Goal: Task Accomplishment & Management: Use online tool/utility

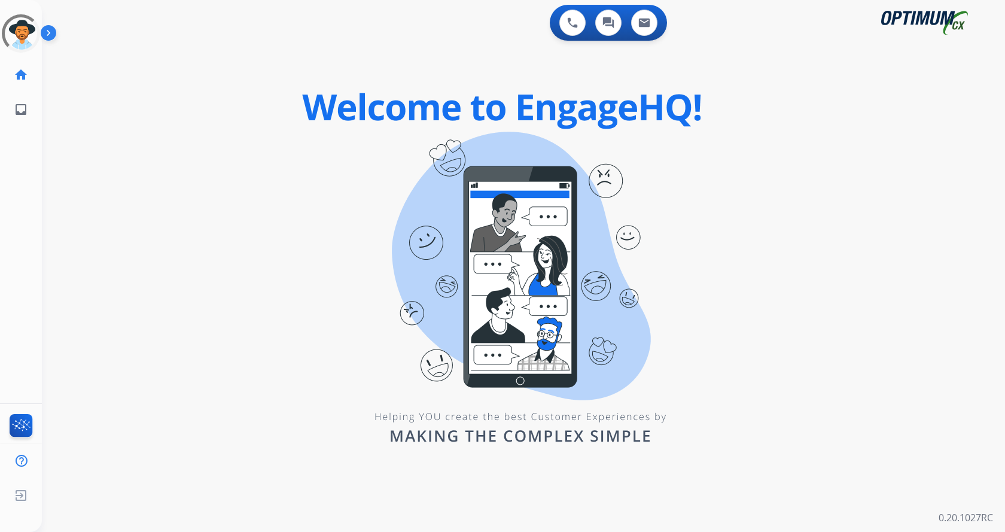
click at [53, 31] on img at bounding box center [51, 35] width 20 height 23
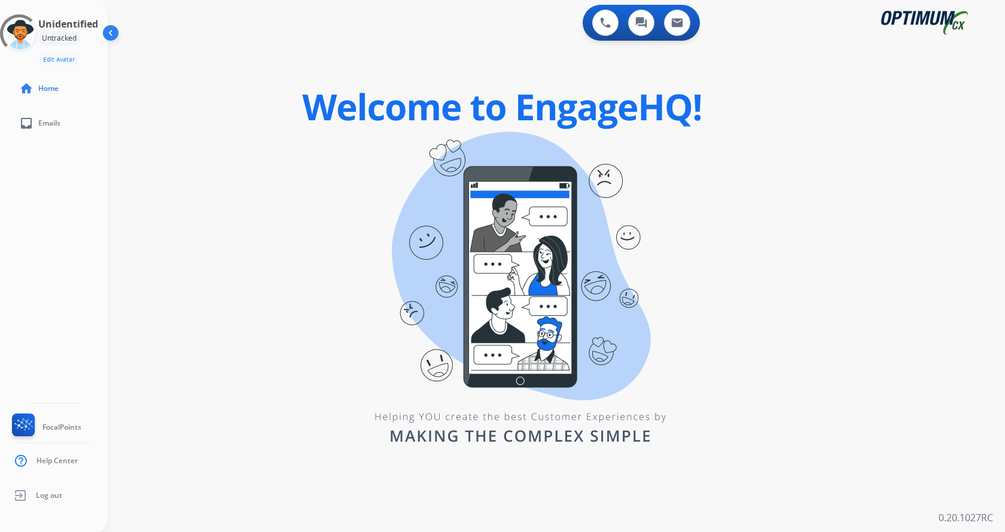
click at [462, 52] on div "swap_horiz Break voice bridge close_fullscreen Connect 3-Way Call merge_type Se…" at bounding box center [542, 71] width 869 height 57
click at [349, 68] on div "swap_horiz Break voice bridge close_fullscreen Connect 3-Way Call merge_type Se…" at bounding box center [542, 71] width 869 height 57
click at [308, 194] on div "0 Voice Interactions 0 Chat Interactions 0 Email Interactions swap_horiz Break …" at bounding box center [556, 266] width 897 height 532
click at [283, 176] on div "0 Voice Interactions 0 Chat Interactions 0 Email Interactions swap_horiz Break …" at bounding box center [556, 266] width 897 height 532
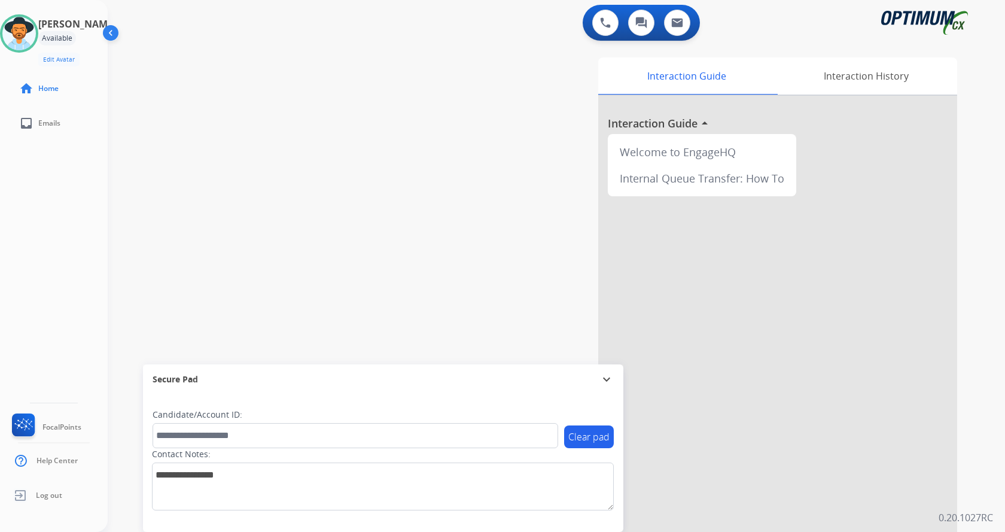
click at [336, 147] on div "swap_horiz Break voice bridge close_fullscreen Connect 3-Way Call merge_type Se…" at bounding box center [542, 292] width 869 height 499
click at [302, 104] on div "swap_horiz Break voice bridge close_fullscreen Connect 3-Way Call merge_type Se…" at bounding box center [542, 292] width 869 height 499
click at [306, 63] on div "swap_horiz Break voice bridge close_fullscreen Connect 3-Way Call merge_type Se…" at bounding box center [542, 292] width 869 height 499
click at [373, 205] on div "swap_horiz Break voice bridge close_fullscreen Connect 3-Way Call merge_type Se…" at bounding box center [542, 292] width 869 height 499
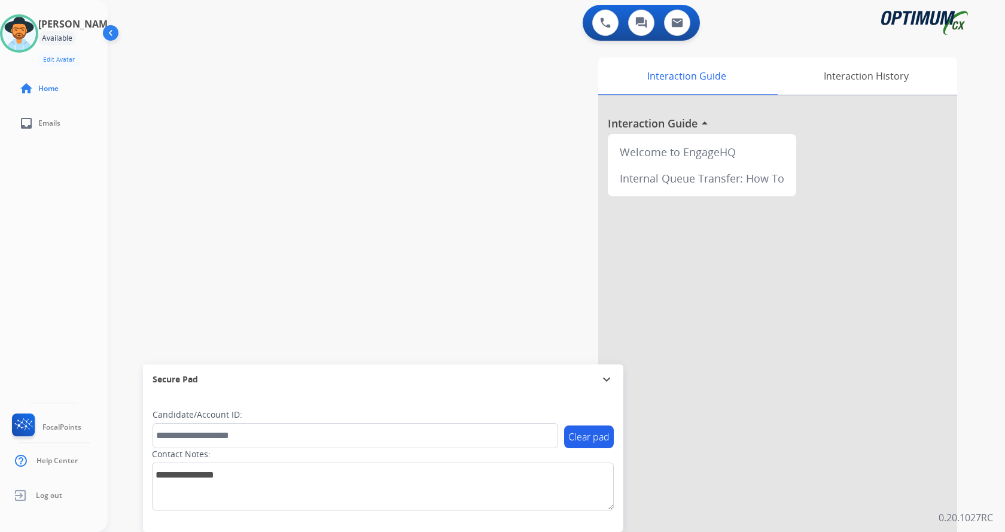
click at [429, 206] on div "swap_horiz Break voice bridge close_fullscreen Connect 3-Way Call merge_type Se…" at bounding box center [542, 292] width 869 height 499
click at [347, 168] on div "swap_horiz Break voice bridge close_fullscreen Connect 3-Way Call merge_type Se…" at bounding box center [542, 292] width 869 height 499
click at [319, 245] on div "swap_horiz Break voice bridge close_fullscreen Connect 3-Way Call merge_type Se…" at bounding box center [542, 292] width 869 height 499
click at [379, 297] on div "swap_horiz Break voice bridge close_fullscreen Connect 3-Way Call merge_type Se…" at bounding box center [542, 292] width 869 height 499
click at [60, 270] on div "Andy Available Edit Avatar Agent: Andy Routing Profile: Gen_Bilingual home Home…" at bounding box center [54, 266] width 108 height 532
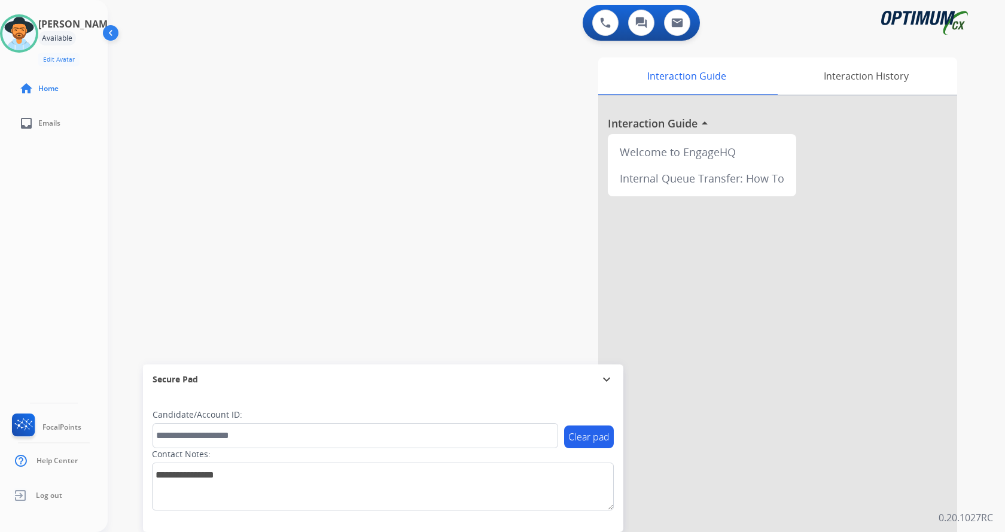
scroll to position [10, 0]
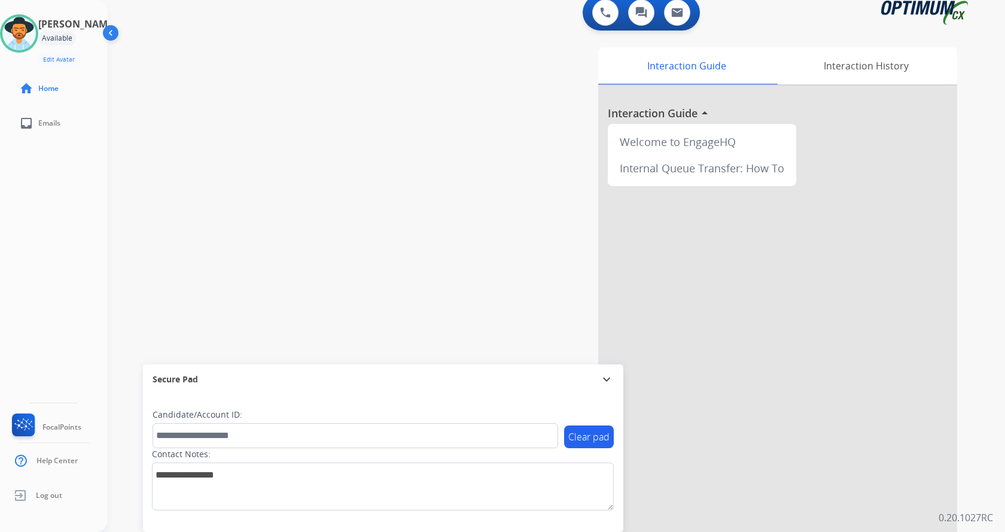
click at [82, 300] on div "Andy Available Edit Avatar Agent: Andy Routing Profile: Gen_Bilingual home Home…" at bounding box center [54, 266] width 108 height 532
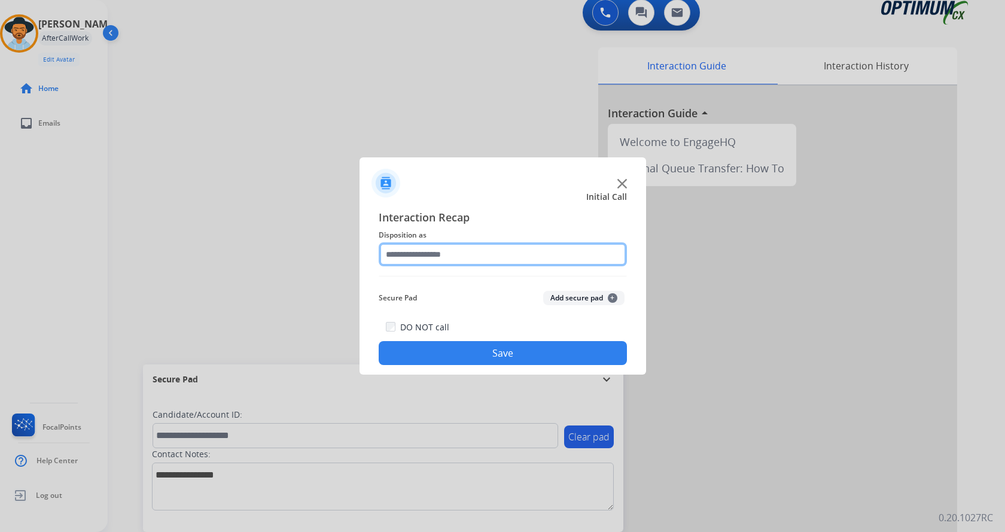
click at [549, 263] on input "text" at bounding box center [503, 254] width 248 height 24
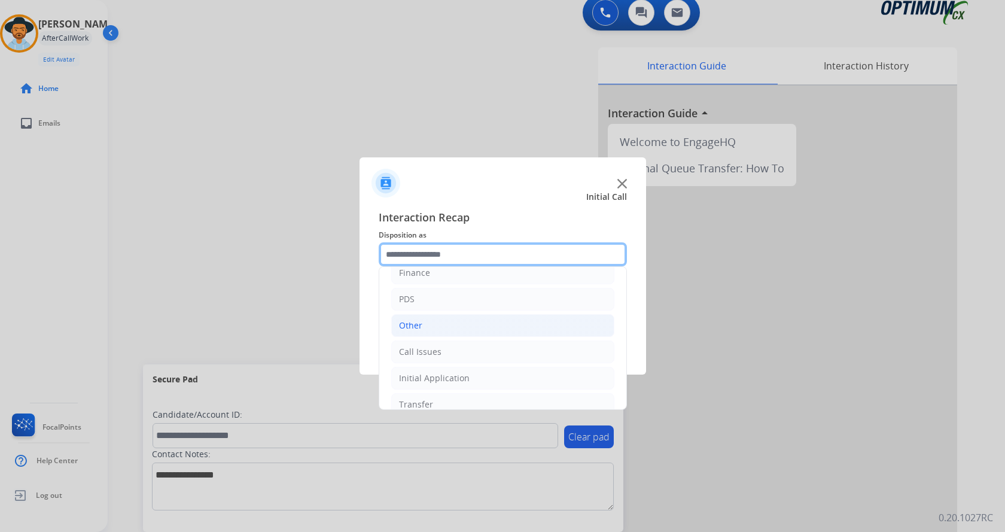
scroll to position [81, 0]
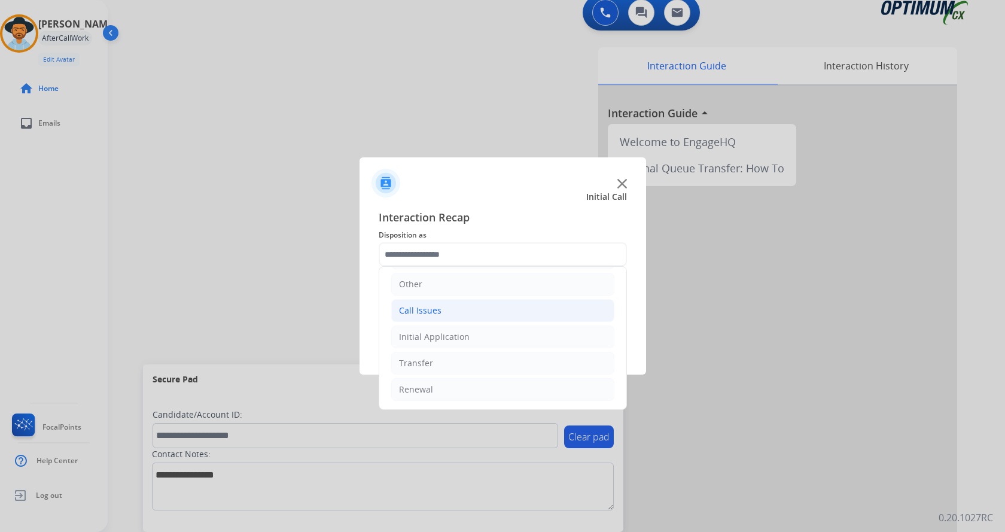
click at [467, 313] on li "Call Issues" at bounding box center [502, 310] width 223 height 23
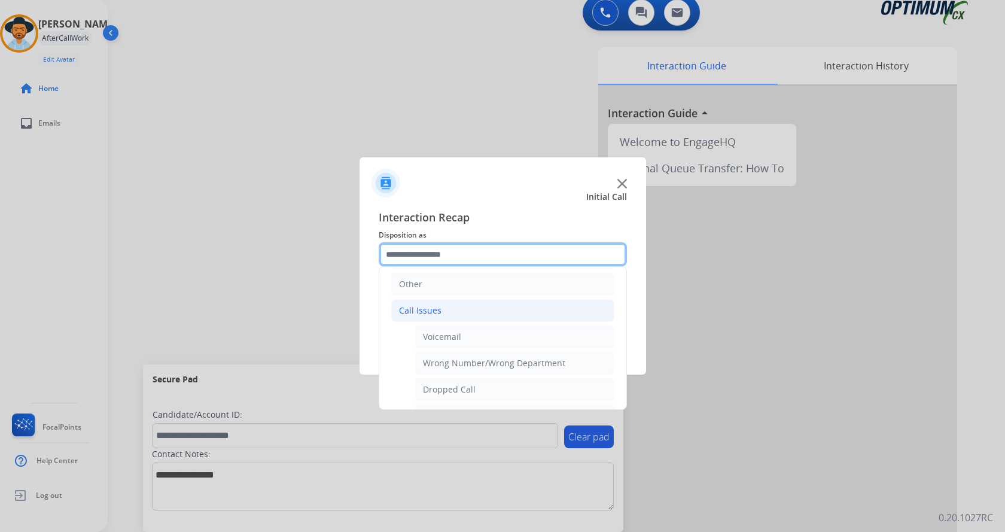
scroll to position [141, 0]
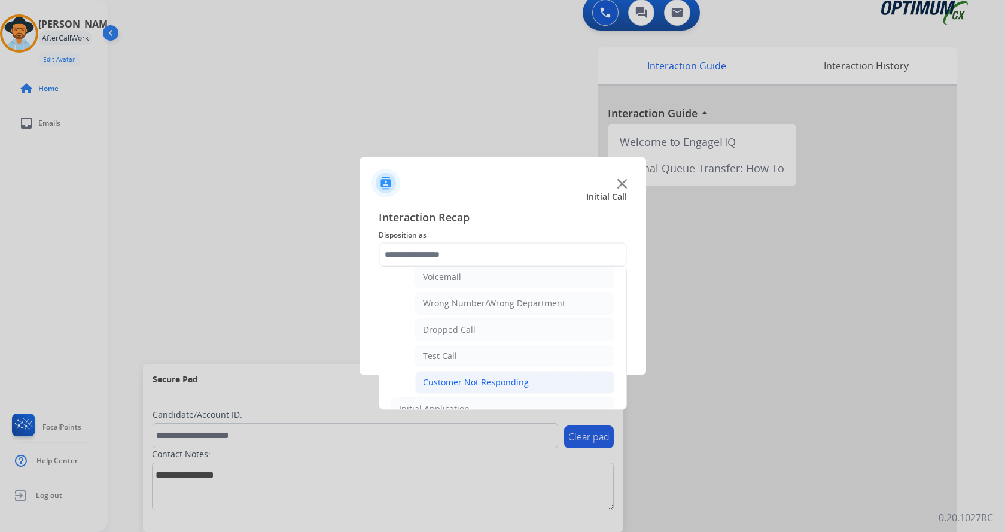
click at [489, 379] on div "Customer Not Responding" at bounding box center [476, 382] width 106 height 12
type input "**********"
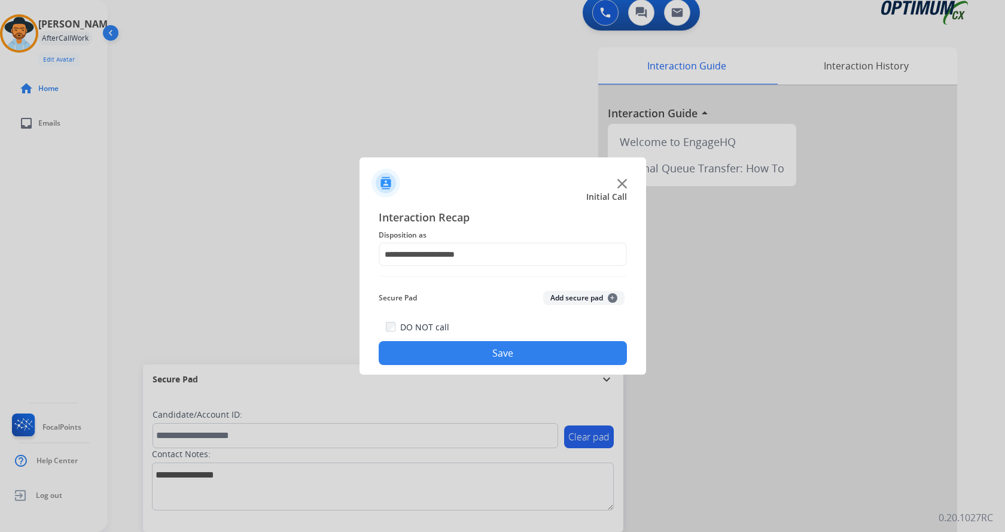
click at [500, 363] on button "Save" at bounding box center [503, 353] width 248 height 24
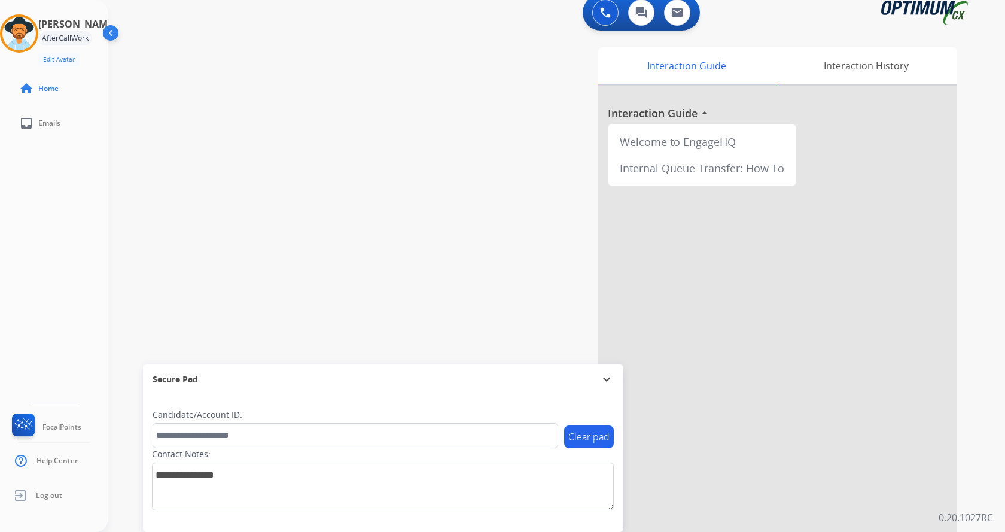
click at [413, 147] on div "swap_horiz Break voice bridge close_fullscreen Connect 3-Way Call merge_type Se…" at bounding box center [542, 282] width 869 height 499
drag, startPoint x: 433, startPoint y: 215, endPoint x: 407, endPoint y: 200, distance: 29.5
click at [432, 215] on div "swap_horiz Break voice bridge close_fullscreen Connect 3-Way Call merge_type Se…" at bounding box center [542, 282] width 869 height 499
click at [23, 26] on img at bounding box center [19, 34] width 34 height 34
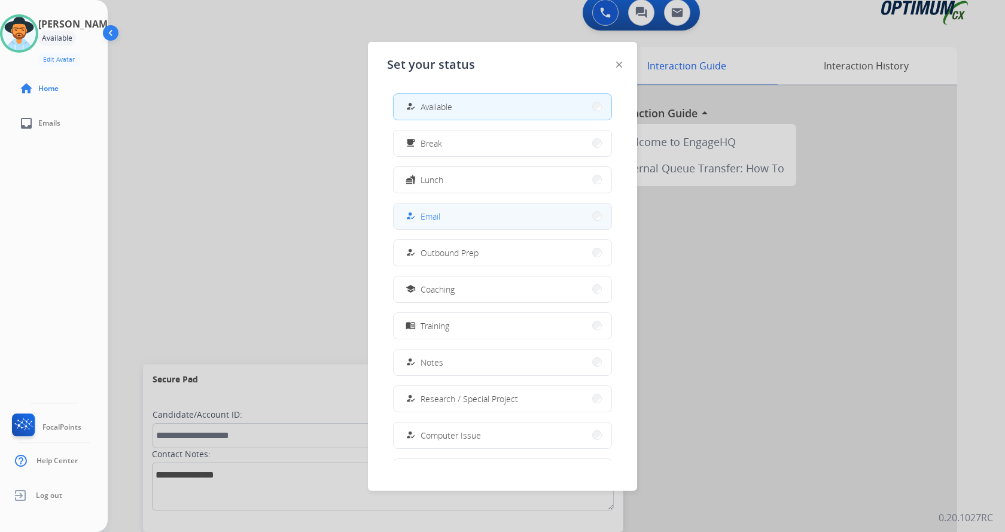
click at [461, 214] on button "how_to_reg Email" at bounding box center [503, 216] width 218 height 26
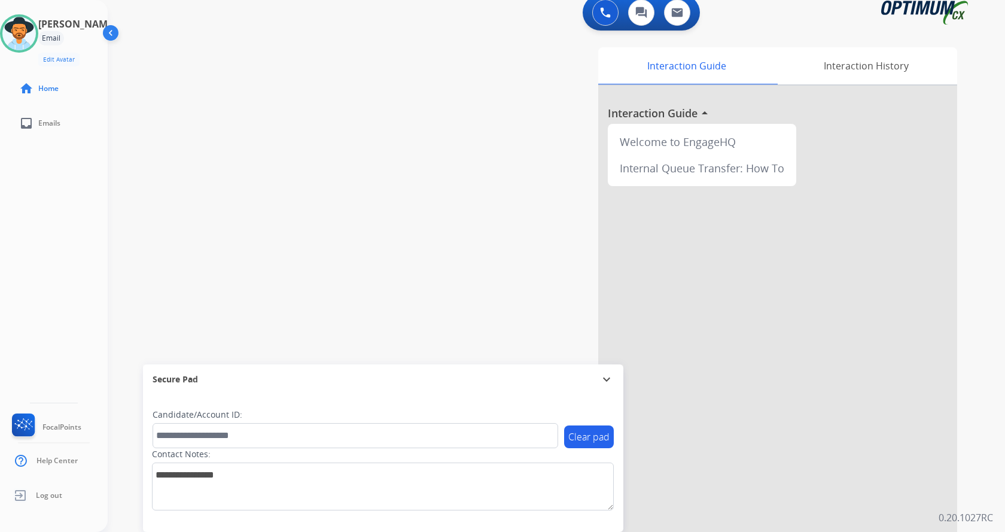
drag, startPoint x: 434, startPoint y: 191, endPoint x: 431, endPoint y: 183, distance: 8.1
click at [433, 191] on div "swap_horiz Break voice bridge close_fullscreen Connect 3-Way Call merge_type Se…" at bounding box center [542, 282] width 869 height 499
click at [383, 135] on div "swap_horiz Break voice bridge close_fullscreen Connect 3-Way Call merge_type Se…" at bounding box center [542, 282] width 869 height 499
click at [295, 156] on div "swap_horiz Break voice bridge close_fullscreen Connect 3-Way Call merge_type Se…" at bounding box center [542, 282] width 869 height 499
click at [163, 162] on div "swap_horiz Break voice bridge close_fullscreen Connect 3-Way Call merge_type Se…" at bounding box center [542, 282] width 869 height 499
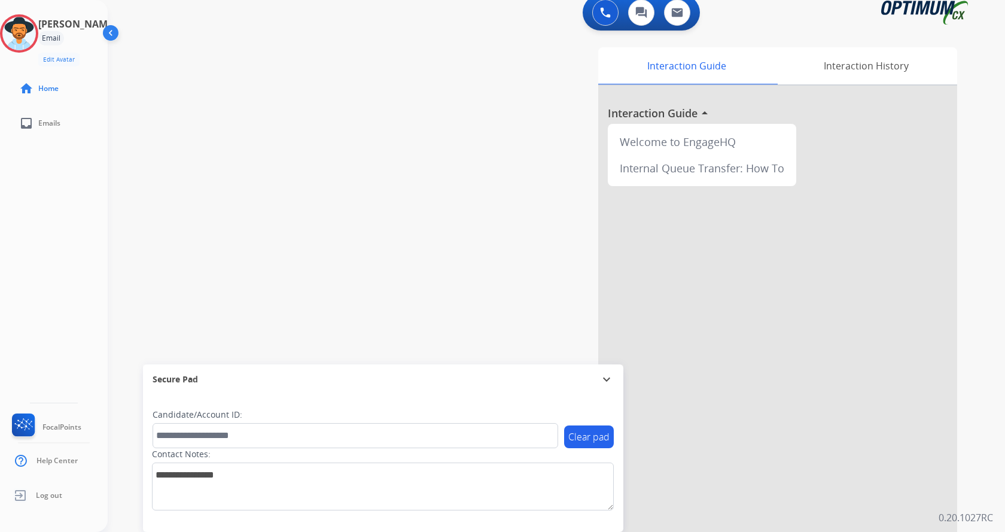
click at [302, 126] on div "swap_horiz Break voice bridge close_fullscreen Connect 3-Way Call merge_type Se…" at bounding box center [542, 282] width 869 height 499
